Goal: Information Seeking & Learning: Learn about a topic

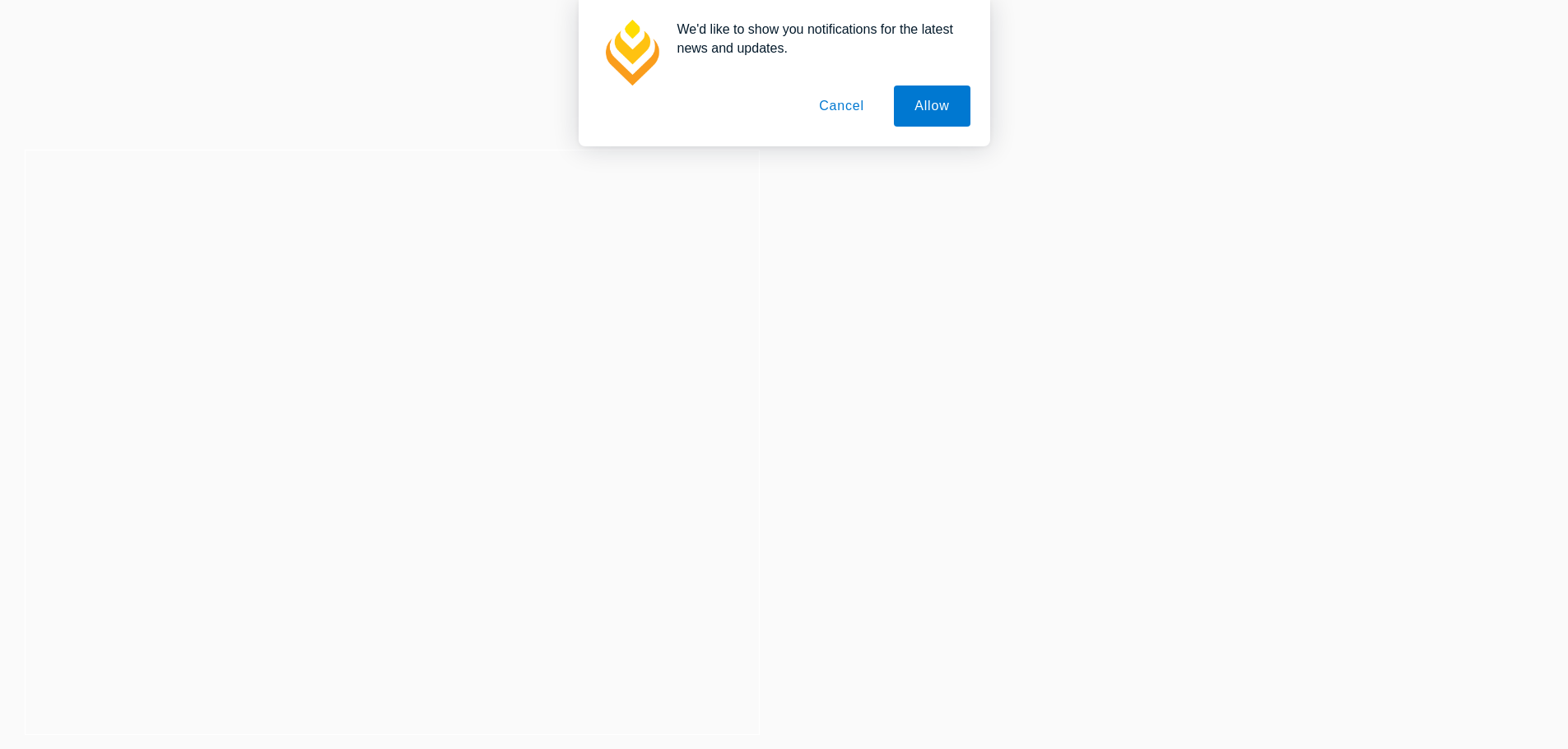
click at [838, 102] on button "Cancel" at bounding box center [841, 106] width 87 height 41
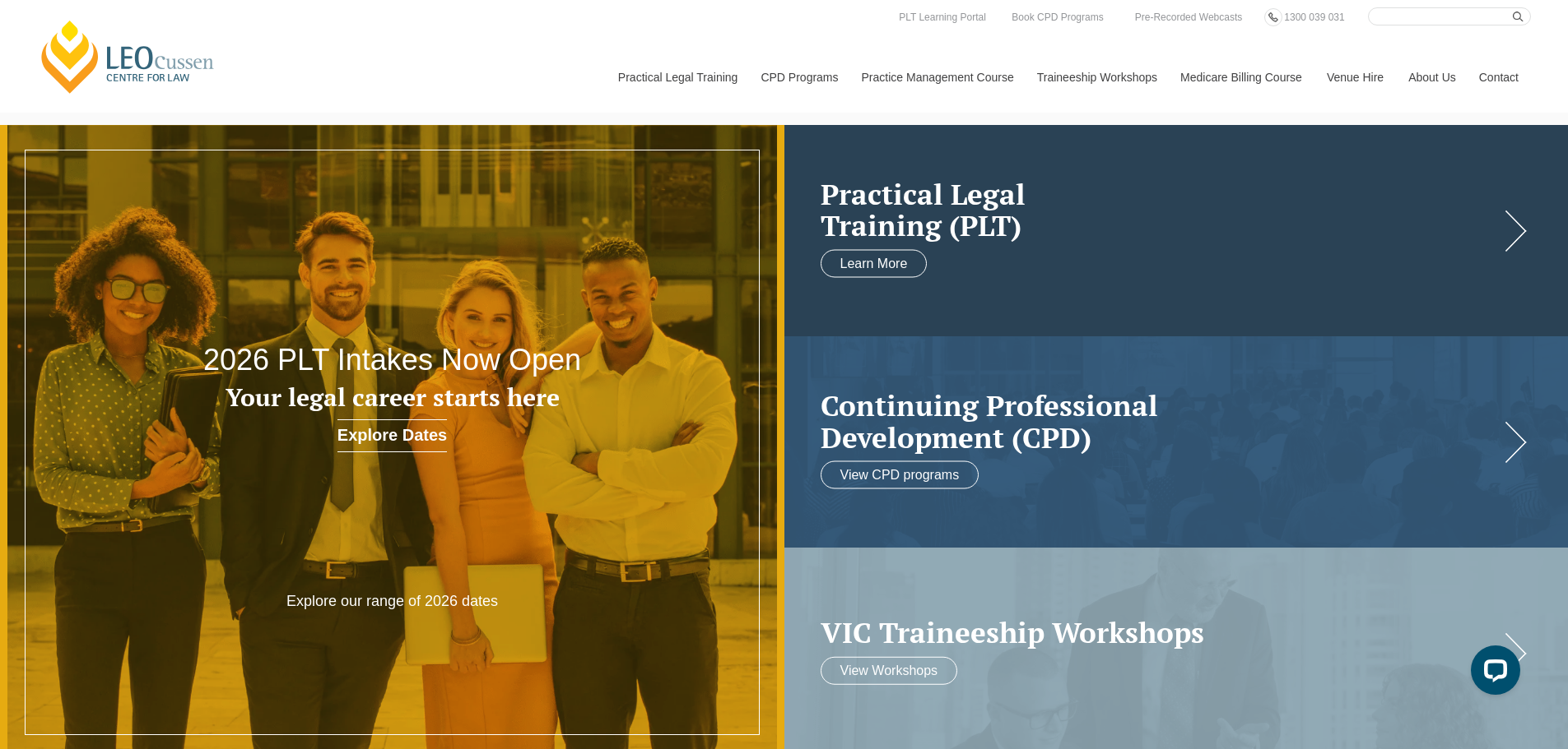
click at [932, 252] on link at bounding box center [1176, 231] width 784 height 211
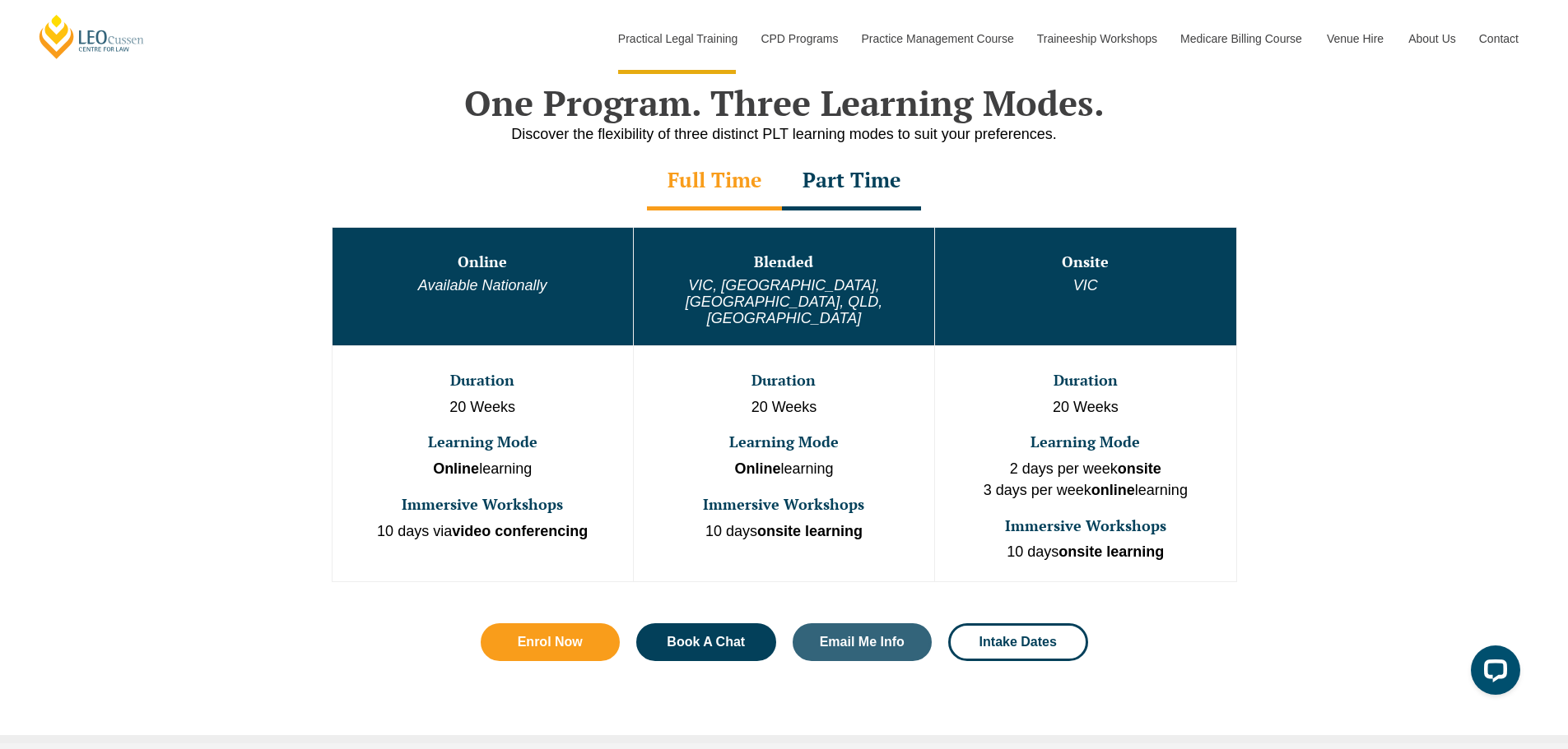
scroll to position [804, 0]
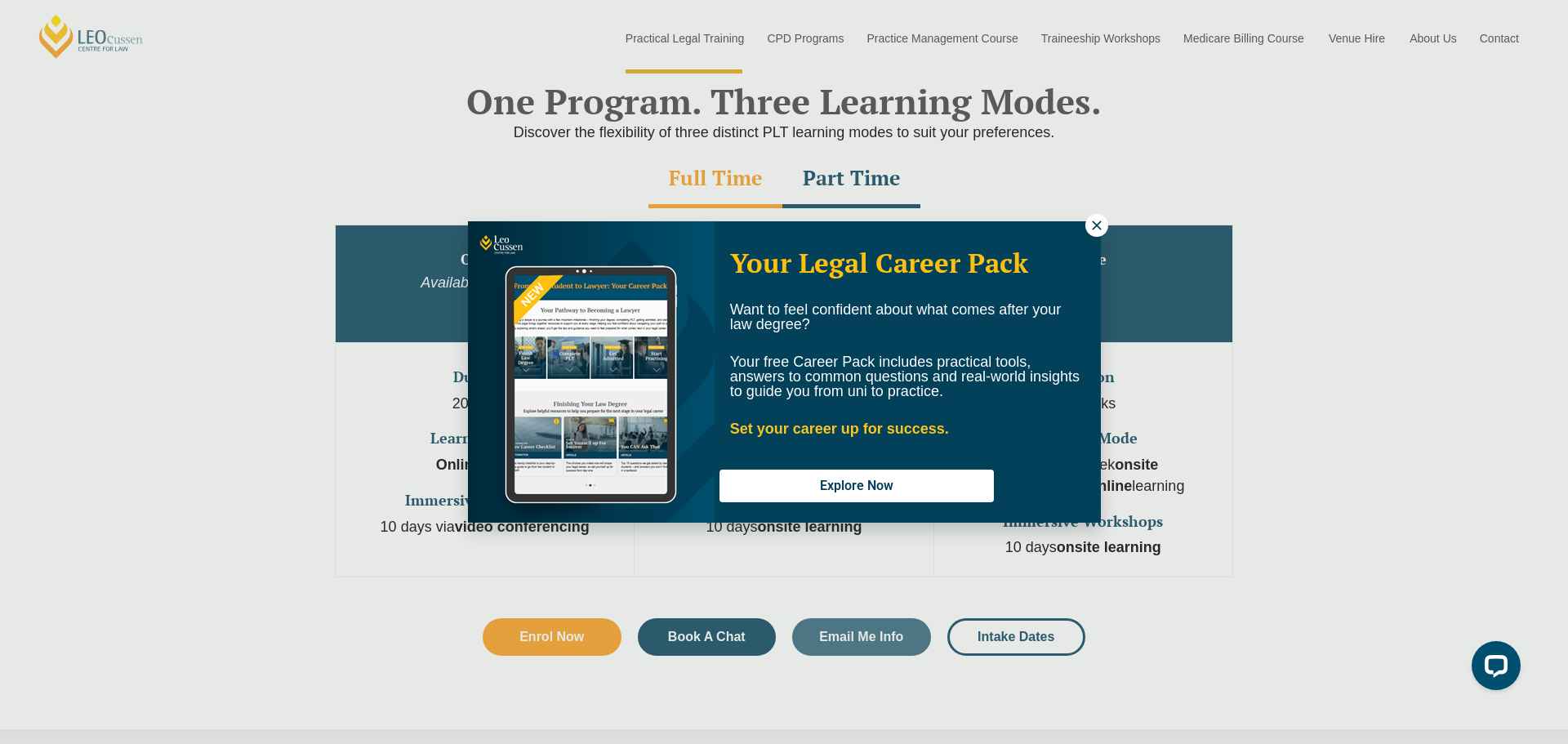
click at [1103, 209] on div "Your Legal Career Pack Want to feel confident about what comes after your law d…" at bounding box center [784, 372] width 1568 height 744
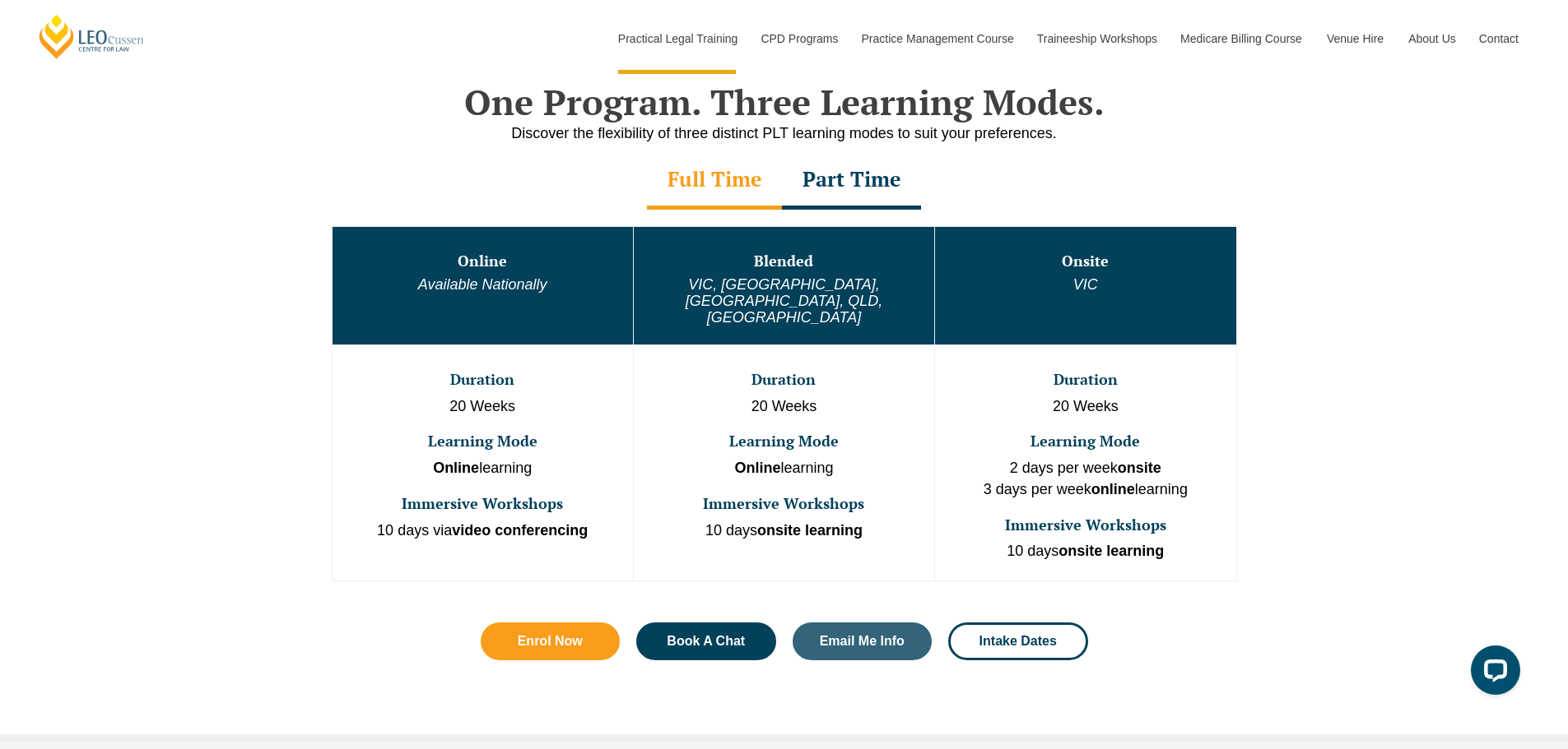
click at [833, 196] on div "Part Time" at bounding box center [851, 180] width 139 height 57
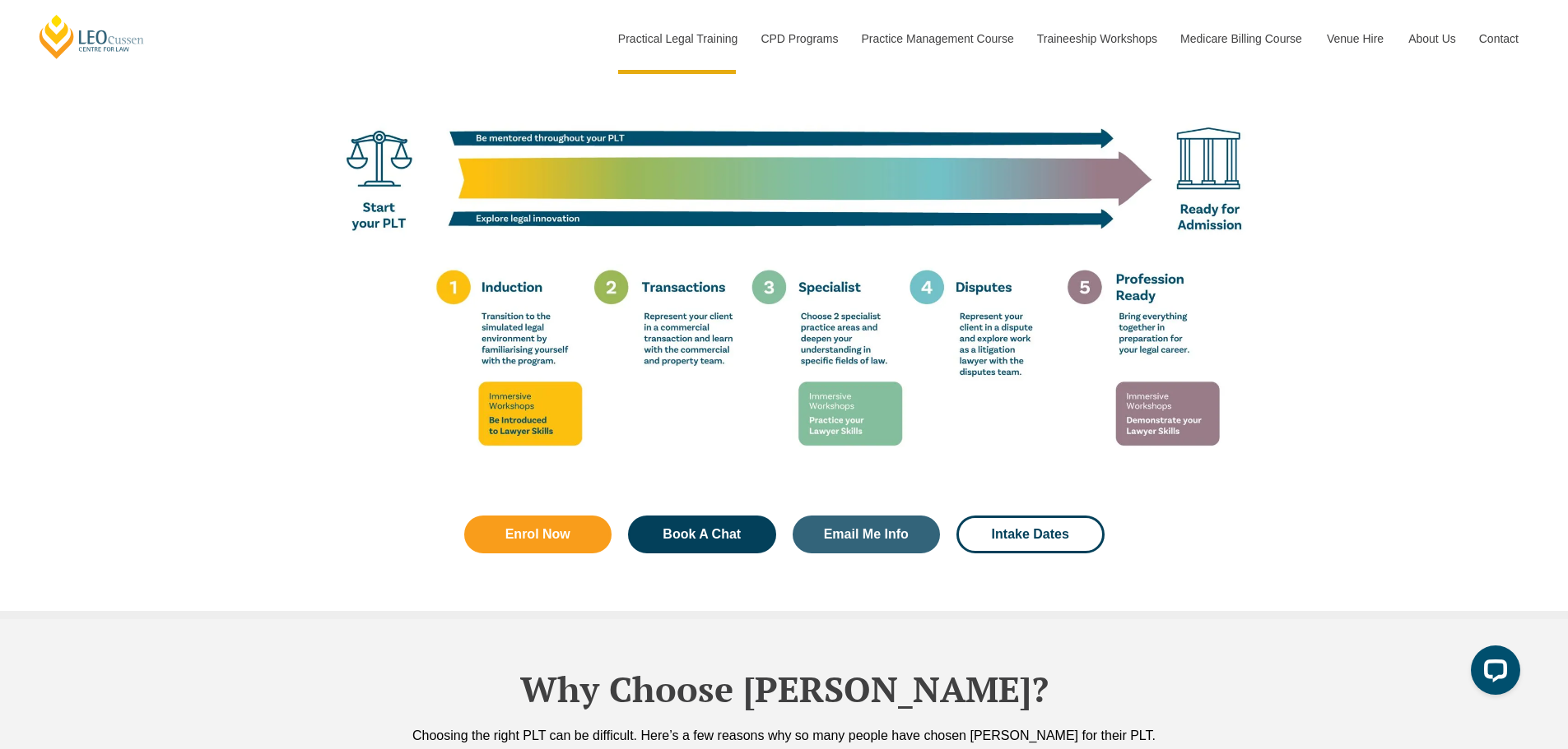
scroll to position [3148, 0]
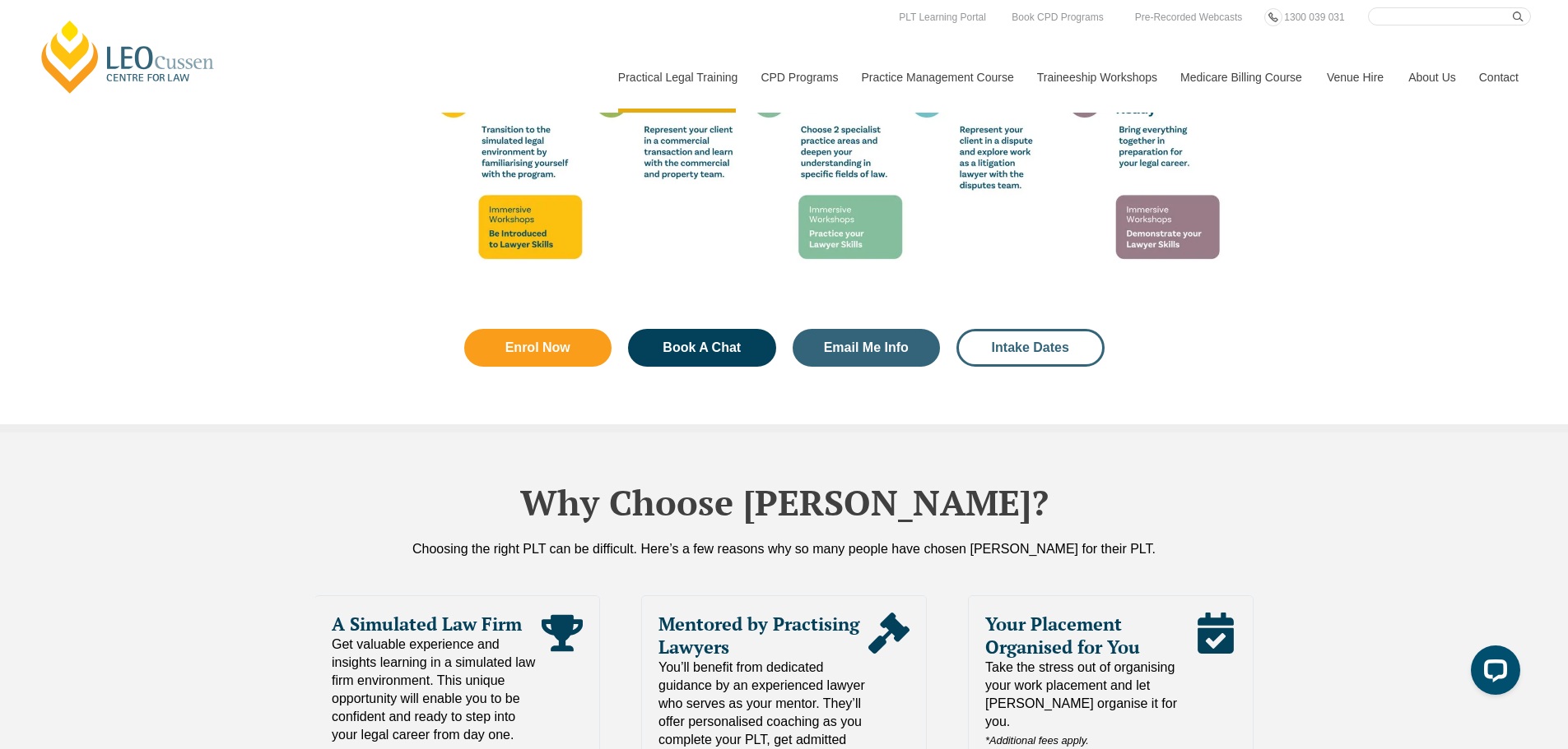
click at [1044, 341] on span "Intake Dates" at bounding box center [1031, 347] width 77 height 13
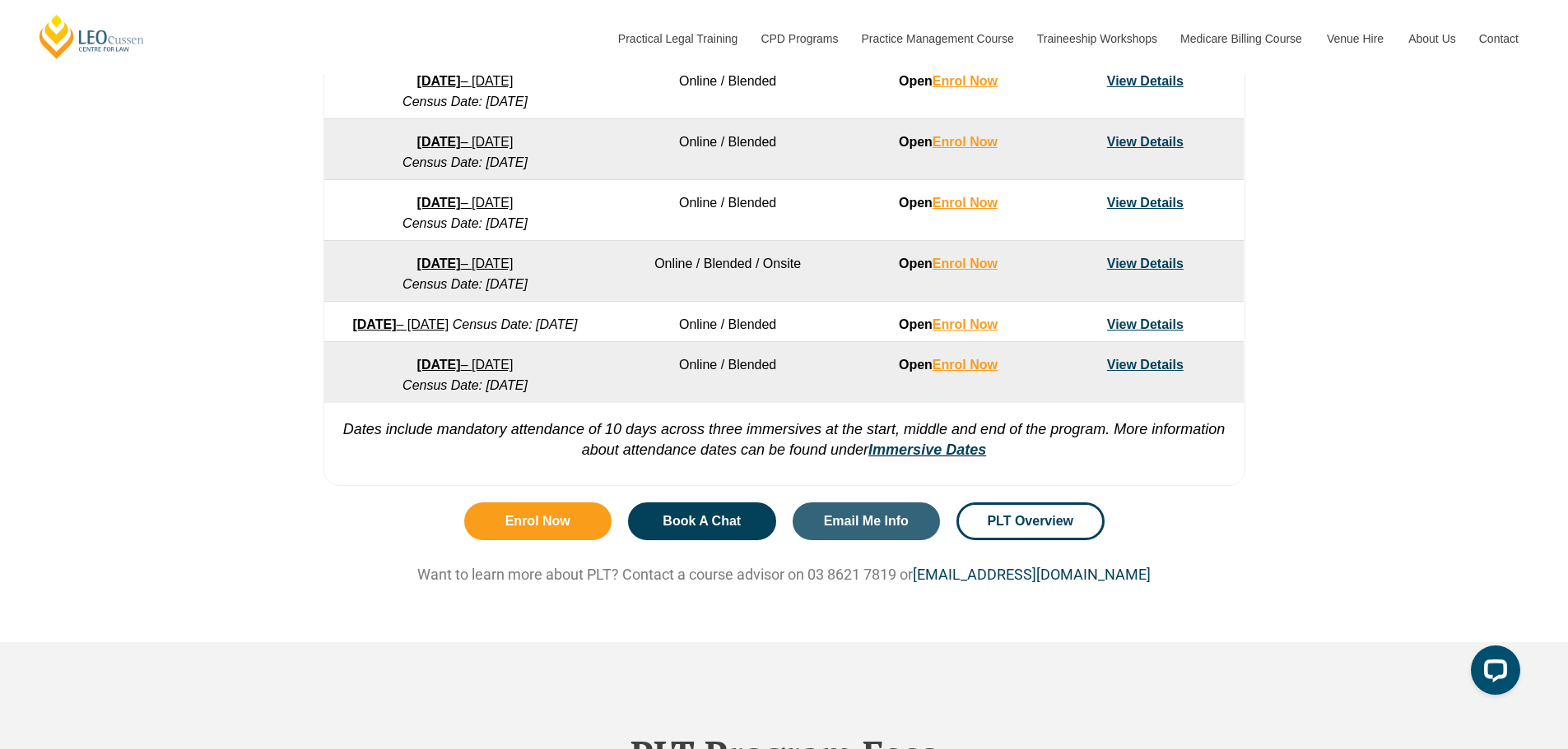
scroll to position [1177, 0]
